Goal: Task Accomplishment & Management: Manage account settings

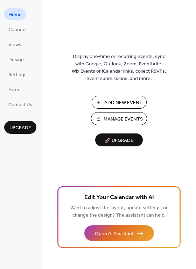
click at [106, 117] on span "Manage Events" at bounding box center [122, 119] width 39 height 7
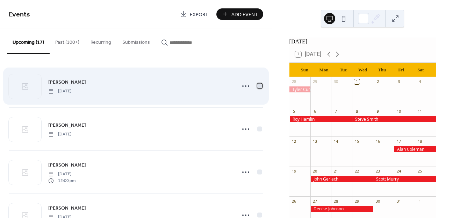
click at [258, 86] on div at bounding box center [259, 85] width 5 height 5
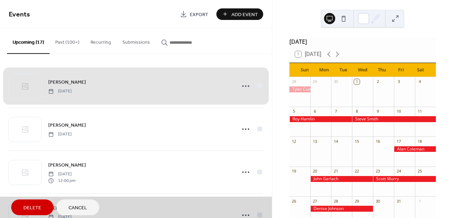
click at [29, 206] on span "Delete" at bounding box center [32, 207] width 18 height 7
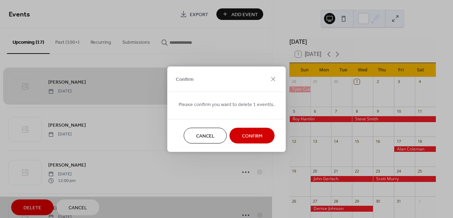
click at [254, 135] on span "Confirm" at bounding box center [252, 135] width 21 height 7
